Goal: Obtain resource: Download file/media

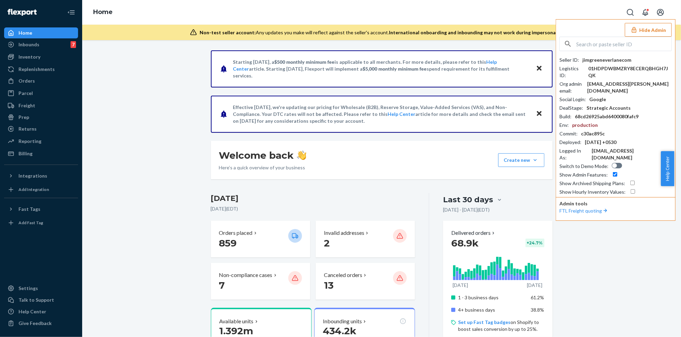
click at [612, 48] on input "text" at bounding box center [624, 44] width 95 height 14
paste input "contacthemeriacom"
type input "contacthemeriacom"
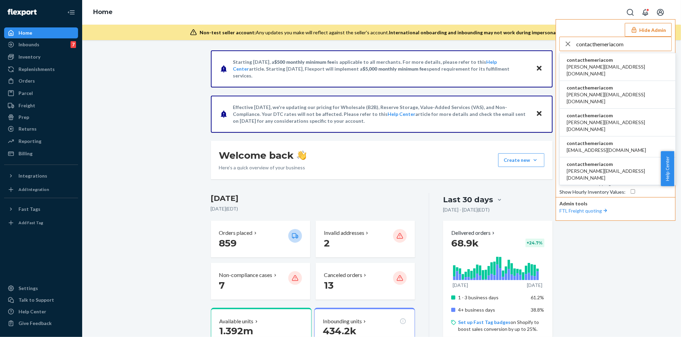
click at [601, 63] on span "[PERSON_NAME][EMAIL_ADDRESS][DOMAIN_NAME]" at bounding box center [618, 70] width 102 height 14
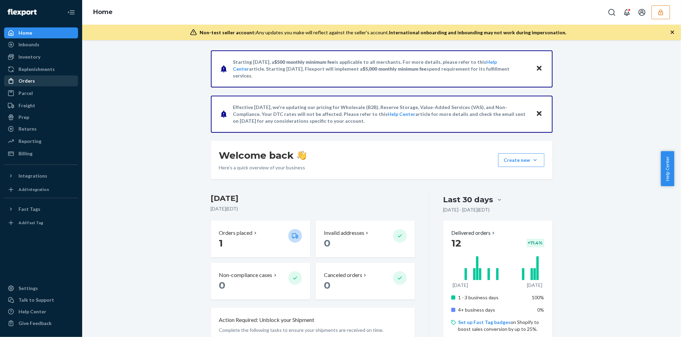
click at [34, 78] on div "Orders" at bounding box center [41, 81] width 73 height 10
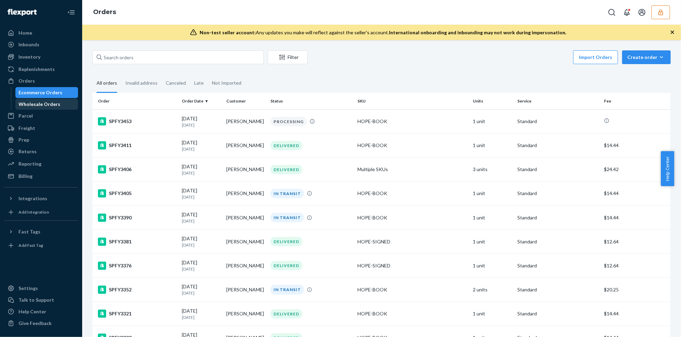
click at [37, 104] on div "Wholesale Orders" at bounding box center [40, 104] width 42 height 7
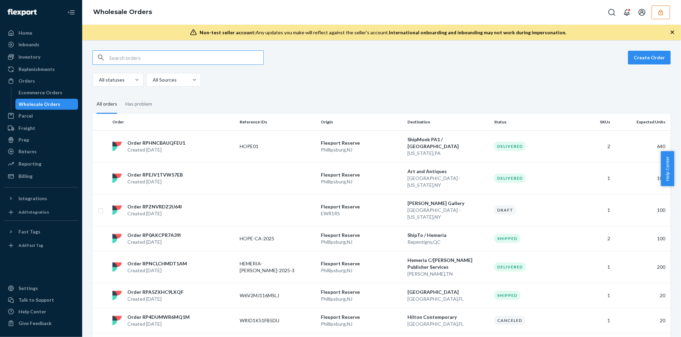
click at [177, 57] on input "text" at bounding box center [186, 58] width 154 height 14
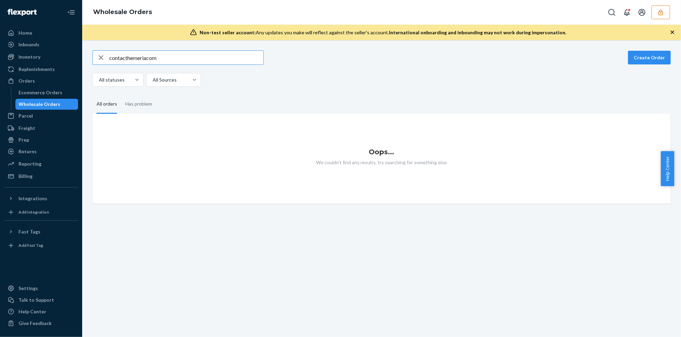
drag, startPoint x: 160, startPoint y: 58, endPoint x: 92, endPoint y: 56, distance: 68.2
click at [92, 56] on div "contacthemeriacom Create Order All statuses All Sources All orders Has problem …" at bounding box center [381, 126] width 589 height 153
paste input "WE2E7PJ0QB4U8"
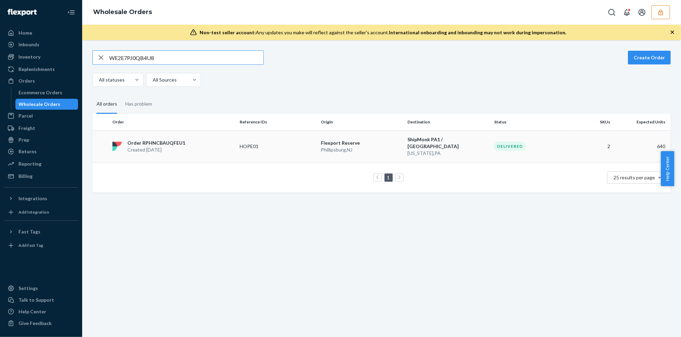
type input "WE2E7PJ0QB4U8"
click at [203, 142] on div "Order RPHNCBAUQFEU1 Created [DATE]" at bounding box center [173, 146] width 127 height 14
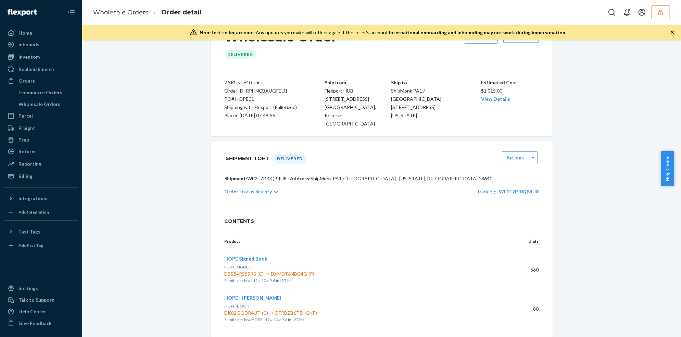
scroll to position [34, 0]
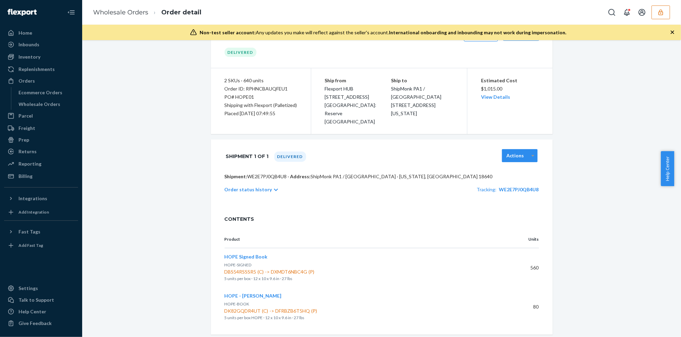
click at [529, 150] on div at bounding box center [533, 155] width 9 height 10
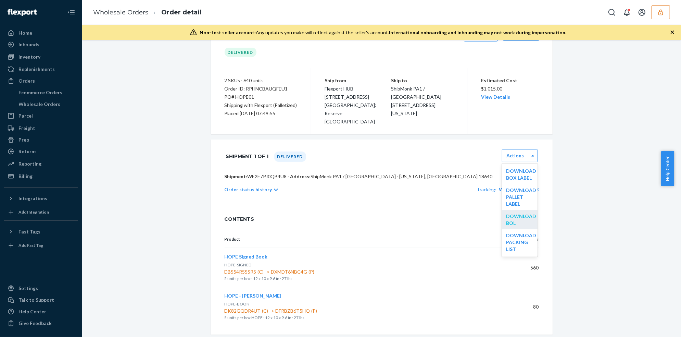
click at [516, 213] on link "Download BOL" at bounding box center [521, 219] width 30 height 13
